Goal: Task Accomplishment & Management: Manage account settings

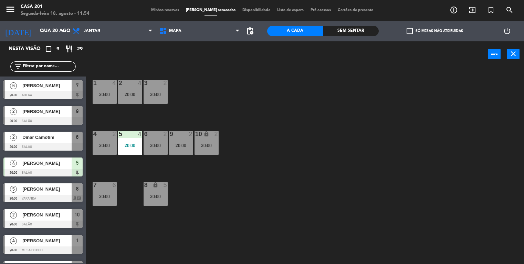
click at [174, 12] on span "Minhas reservas" at bounding box center [165, 10] width 35 height 4
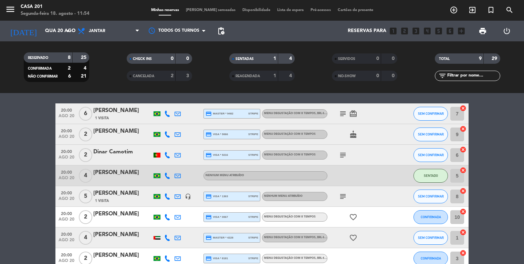
scroll to position [20, 0]
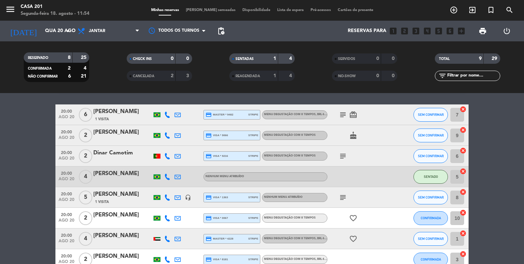
click at [123, 177] on div "[PERSON_NAME]" at bounding box center [122, 173] width 58 height 9
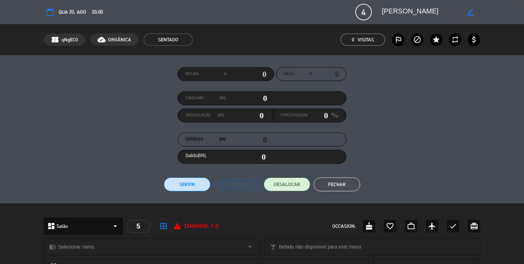
click at [285, 186] on span "DESALOCAR" at bounding box center [287, 184] width 26 height 7
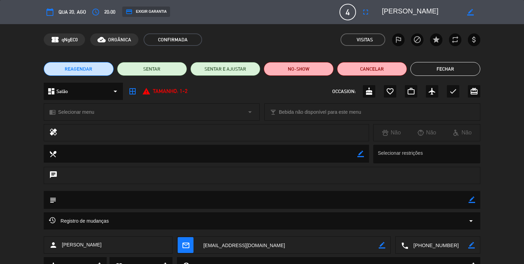
click at [440, 67] on button "Fechar" at bounding box center [445, 69] width 70 height 14
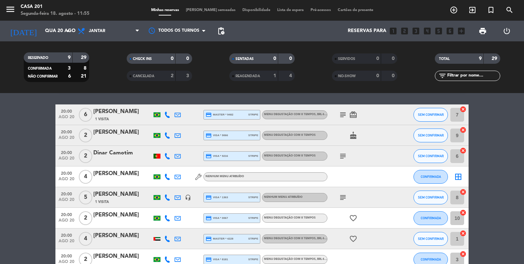
click at [129, 196] on div "[PERSON_NAME]" at bounding box center [122, 194] width 58 height 9
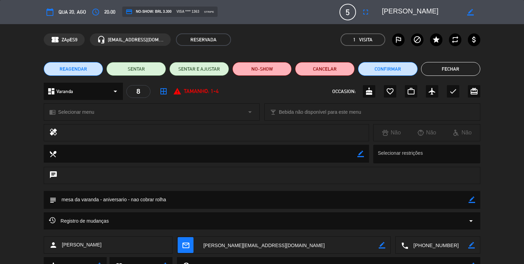
click at [449, 69] on button "Fechar" at bounding box center [451, 69] width 60 height 14
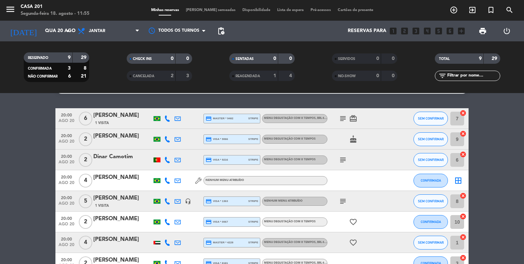
scroll to position [0, 0]
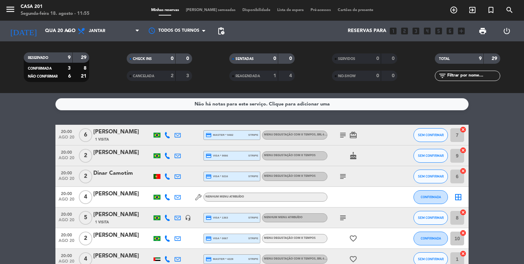
click at [200, 199] on icon at bounding box center [198, 197] width 6 height 6
click at [212, 12] on span "[PERSON_NAME] semeadas" at bounding box center [210, 10] width 56 height 4
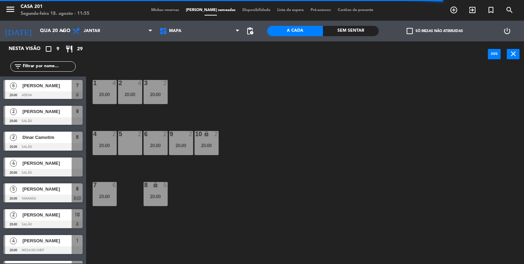
scroll to position [46, 0]
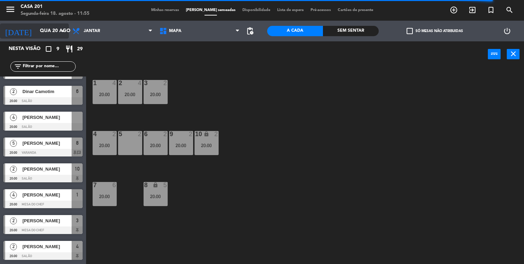
click at [44, 31] on input "Qua 20 ago" at bounding box center [68, 31] width 65 height 12
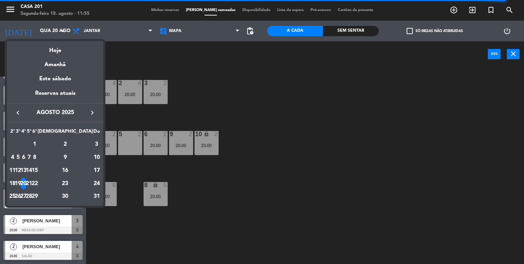
click at [90, 115] on icon "keyboard_arrow_right" at bounding box center [92, 112] width 8 height 8
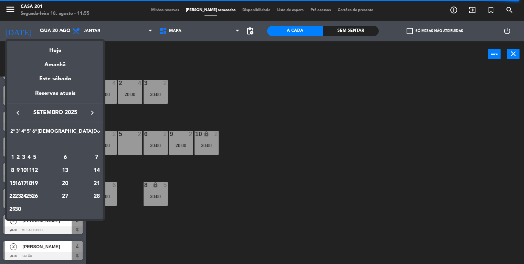
click at [26, 170] on div "10" at bounding box center [23, 170] width 5 height 12
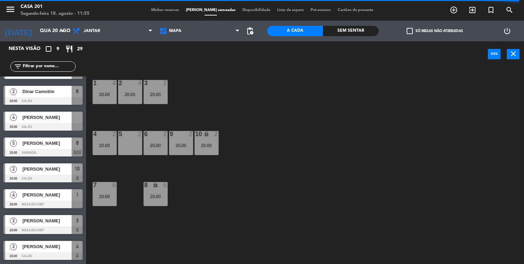
type input "Qua 10 set"
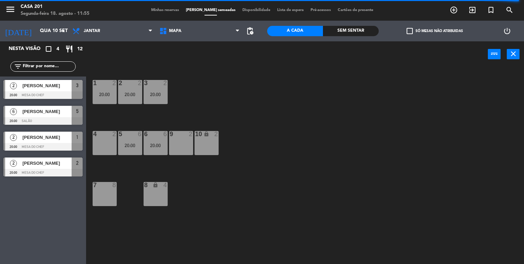
scroll to position [0, 0]
click at [40, 111] on span "[PERSON_NAME]" at bounding box center [46, 111] width 49 height 7
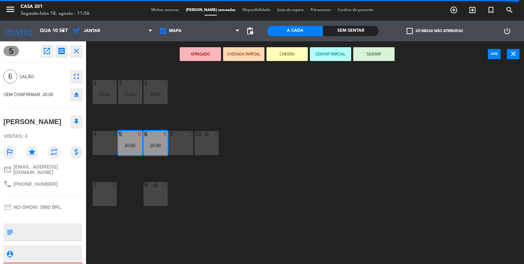
click at [99, 188] on div "7 8" at bounding box center [105, 185] width 24 height 7
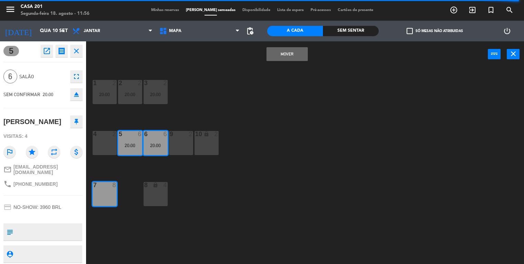
click at [287, 54] on button "MOVER" at bounding box center [286, 54] width 41 height 14
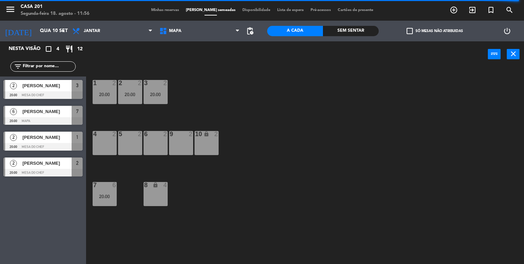
click at [133, 88] on div "2 2 20:00" at bounding box center [130, 92] width 24 height 24
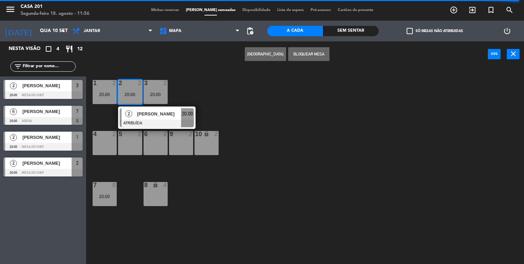
click at [131, 141] on div "5 2" at bounding box center [130, 143] width 24 height 24
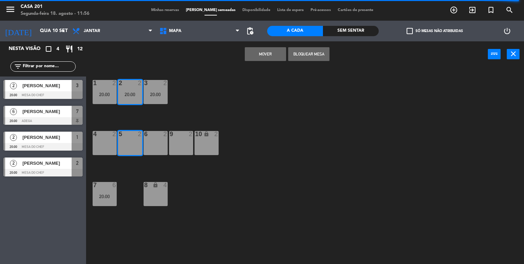
click at [275, 53] on button "MOVER" at bounding box center [265, 54] width 41 height 14
